Goal: Find specific page/section: Find specific page/section

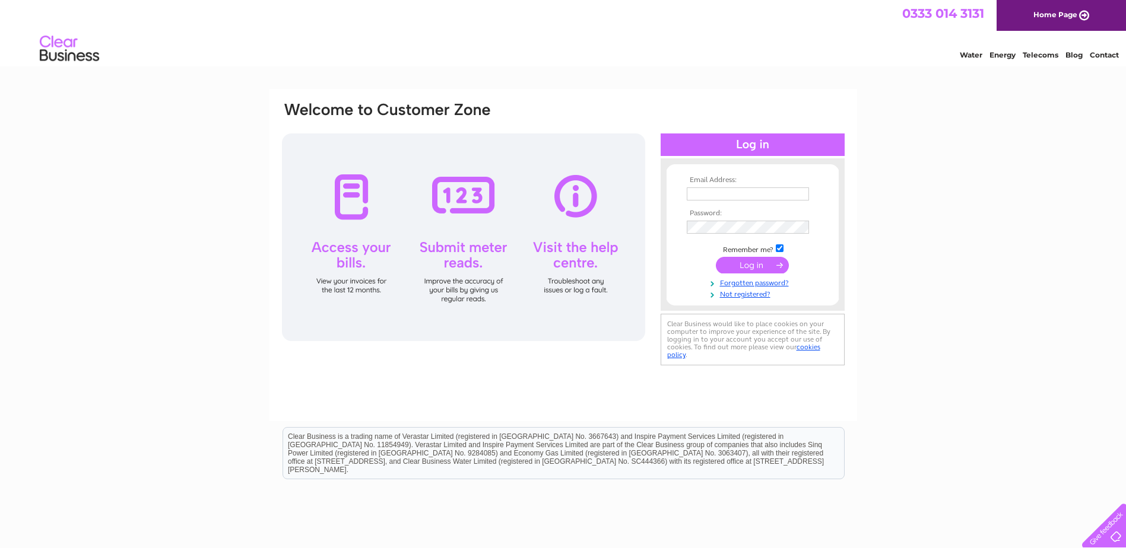
type input "mail@hotcovers.co.uk"
click at [751, 271] on input "submit" at bounding box center [752, 265] width 73 height 17
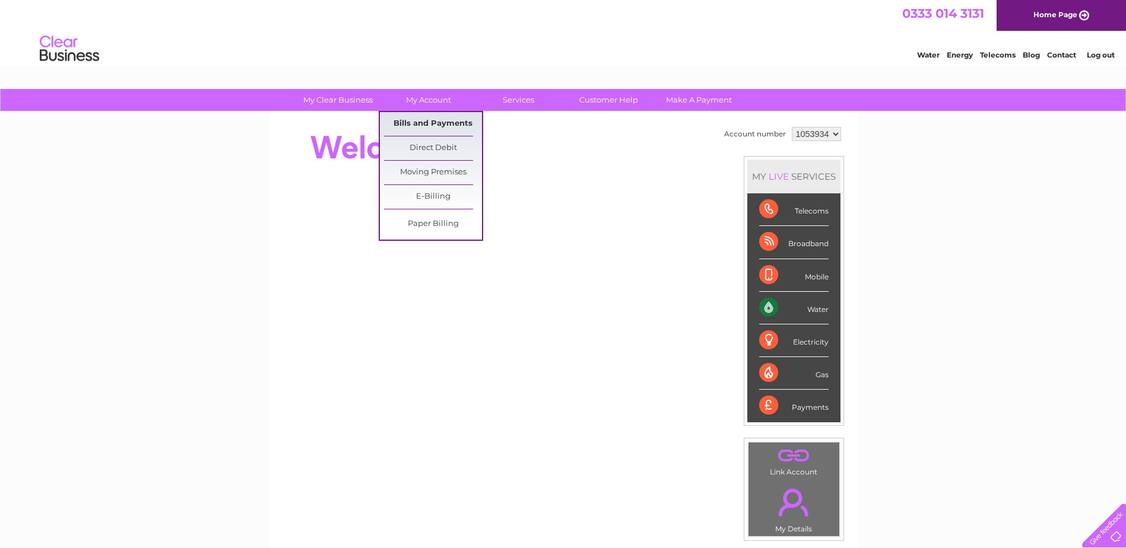
click at [427, 126] on link "Bills and Payments" at bounding box center [433, 124] width 98 height 24
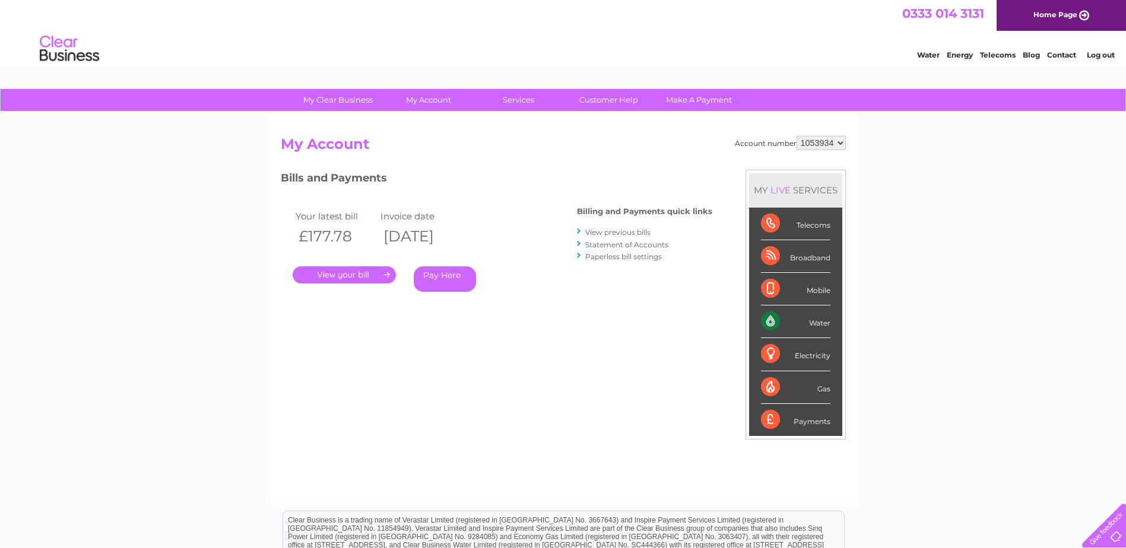
click at [619, 232] on link "View previous bills" at bounding box center [617, 232] width 65 height 9
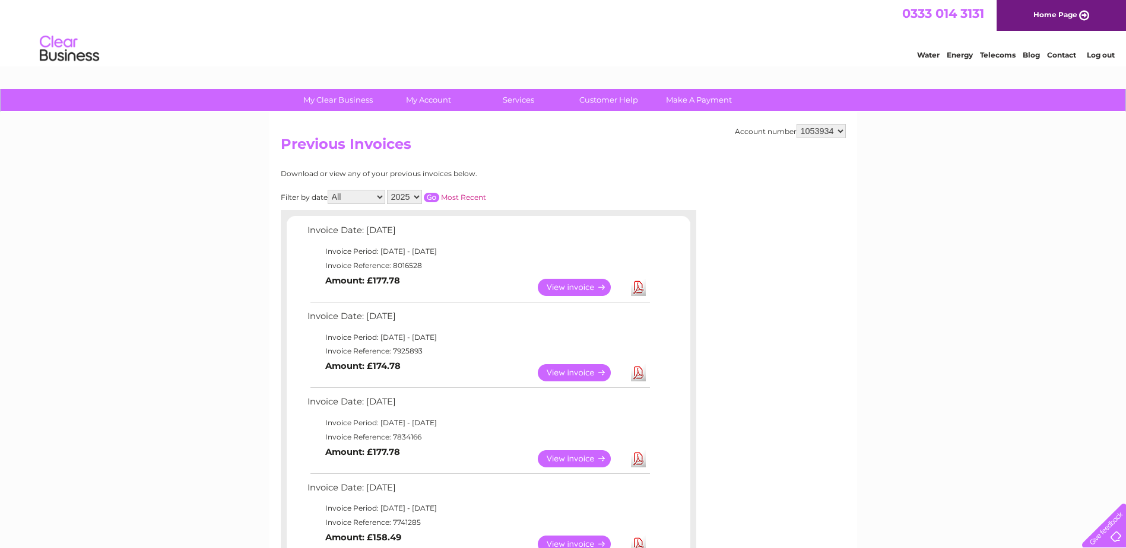
click at [576, 375] on link "View" at bounding box center [581, 372] width 87 height 17
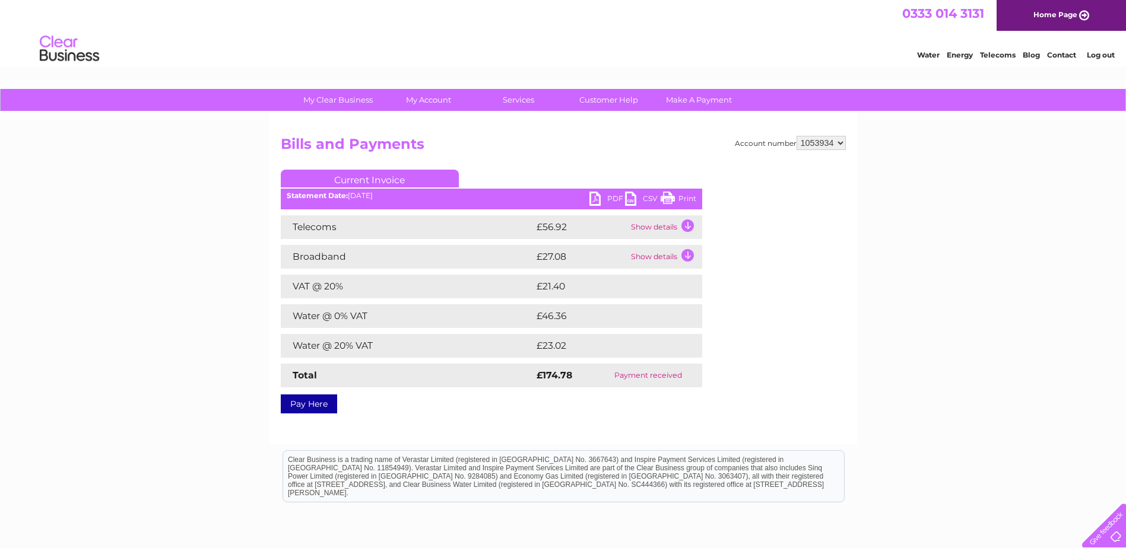
click at [1094, 54] on link "Log out" at bounding box center [1100, 54] width 28 height 9
